Goal: Information Seeking & Learning: Learn about a topic

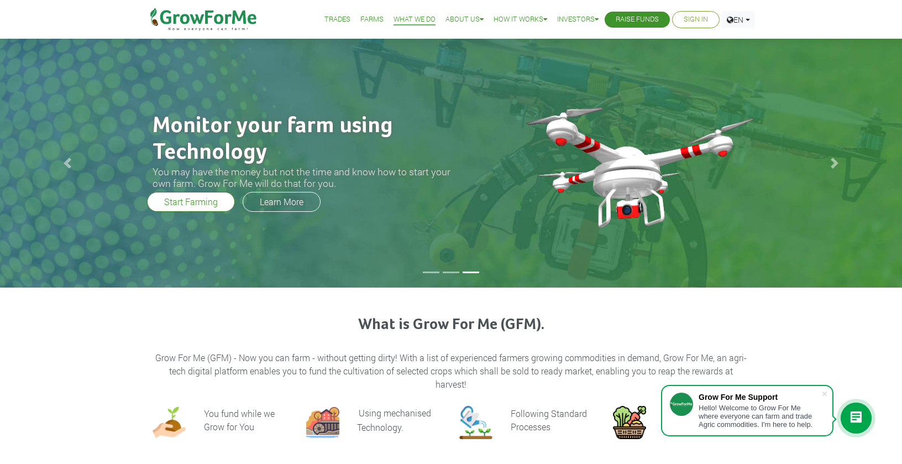
click at [785, 11] on div "Trades Farms What We Do About Us Traction Our Vision Our Team Our Board Our Adv…" at bounding box center [451, 19] width 919 height 39
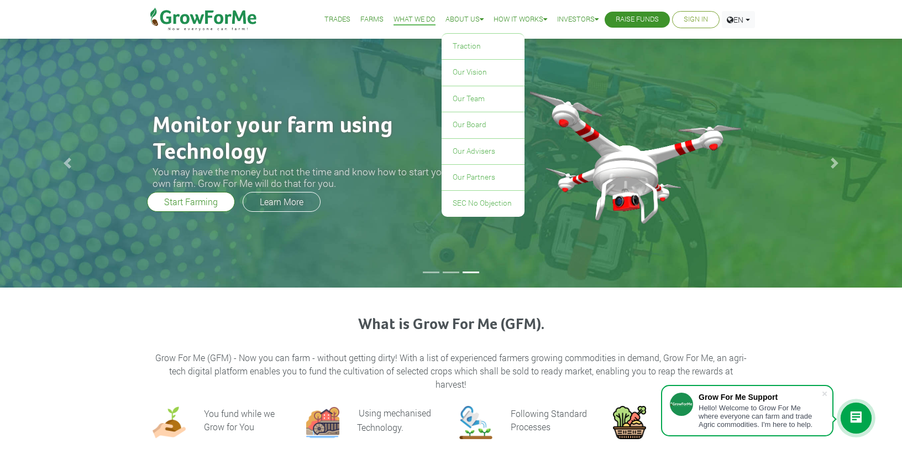
click at [447, 19] on link "About Us" at bounding box center [465, 20] width 38 height 12
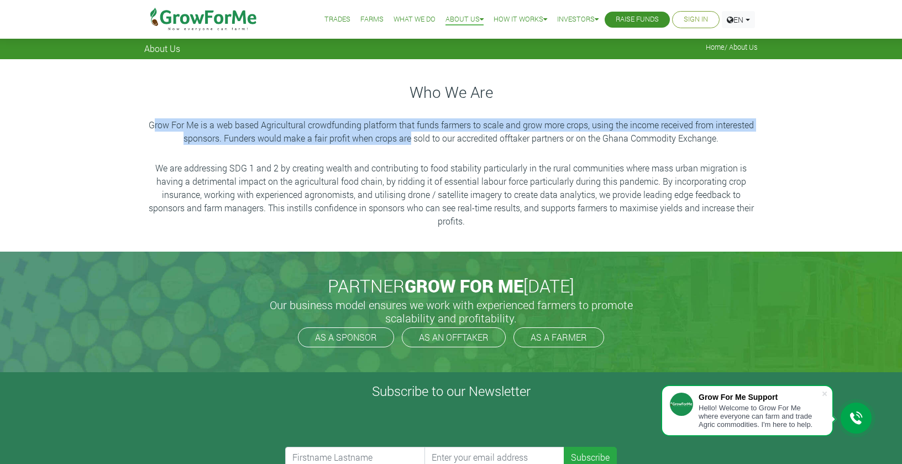
drag, startPoint x: 151, startPoint y: 122, endPoint x: 409, endPoint y: 138, distance: 258.7
click at [409, 138] on p "Grow For Me is a web based Agricultural crowdfunding platform that funds farmer…" at bounding box center [451, 131] width 610 height 27
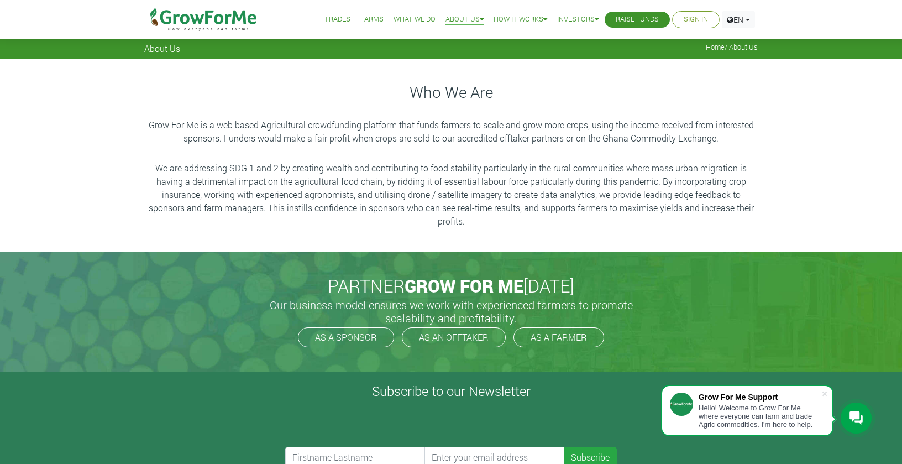
click at [380, 211] on p "We are addressing SDG 1 and 2 by creating wealth and contributing to food stabi…" at bounding box center [451, 194] width 610 height 66
click at [140, 128] on div "Who We Are Grow For Me is a web based Agricultural crowdfunding platform that f…" at bounding box center [451, 155] width 630 height 148
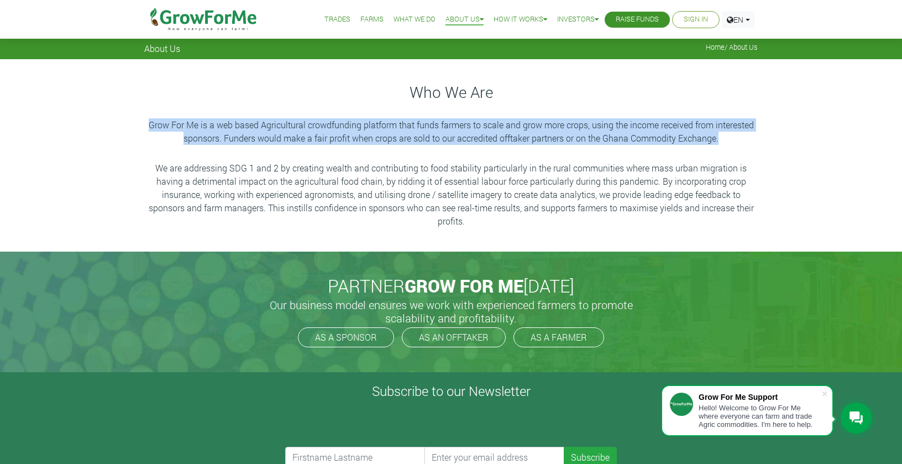
drag, startPoint x: 145, startPoint y: 126, endPoint x: 715, endPoint y: 147, distance: 569.9
click at [715, 147] on div "Who We Are Grow For Me is a web based Agricultural crowdfunding platform that f…" at bounding box center [451, 155] width 630 height 148
copy p "Grow For Me is a web based Agricultural crowdfunding platform that funds farmer…"
